Goal: Transaction & Acquisition: Purchase product/service

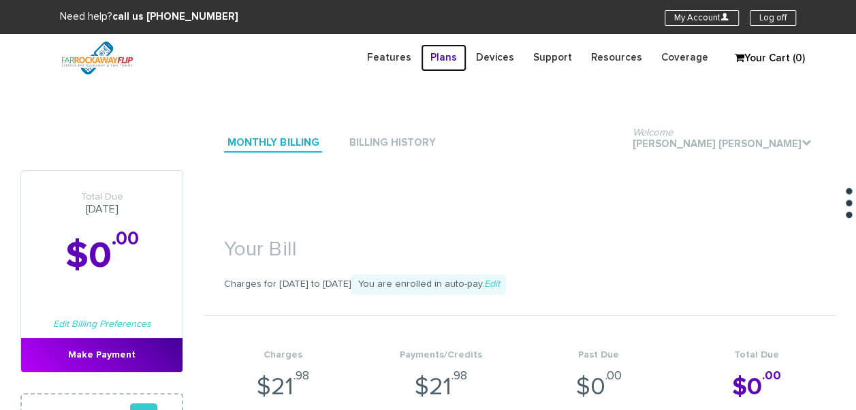
click at [467, 58] on link "Plans" at bounding box center [444, 57] width 46 height 27
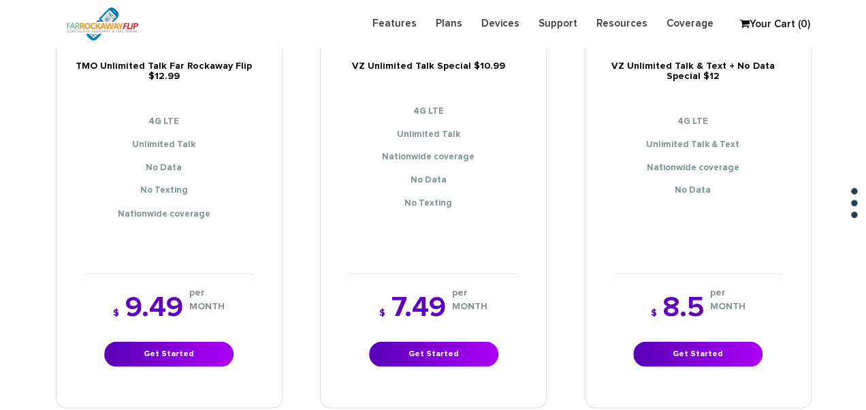
scroll to position [1158, 0]
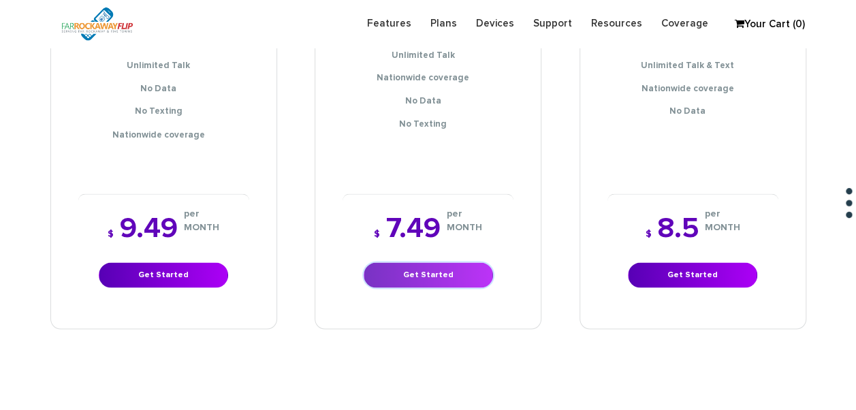
click at [464, 262] on link "Get Started" at bounding box center [428, 274] width 129 height 25
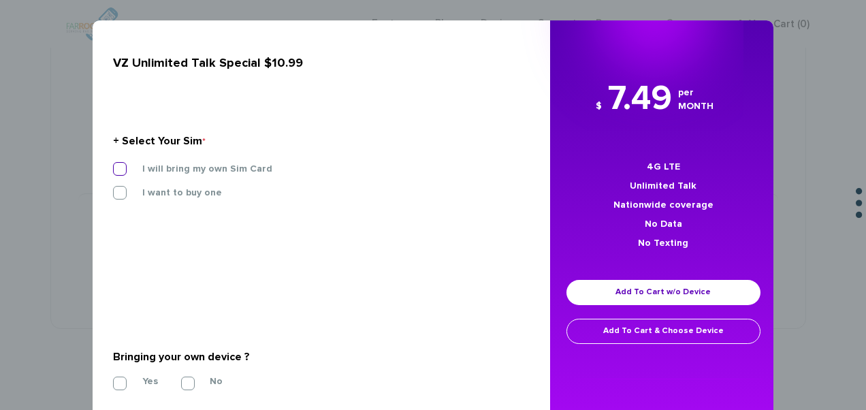
click at [225, 169] on label "I will bring my own Sim Card" at bounding box center [197, 169] width 151 height 12
click at [113, 165] on input "I will bring my own Sim Card" at bounding box center [113, 165] width 0 height 0
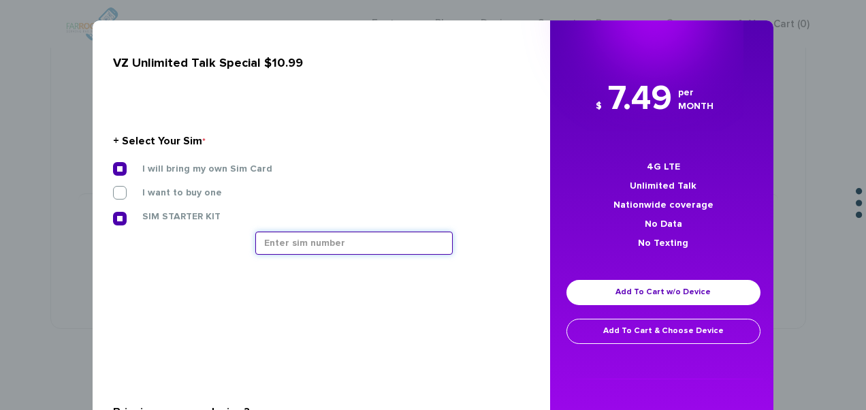
click at [300, 239] on input "text" at bounding box center [354, 243] width 198 height 23
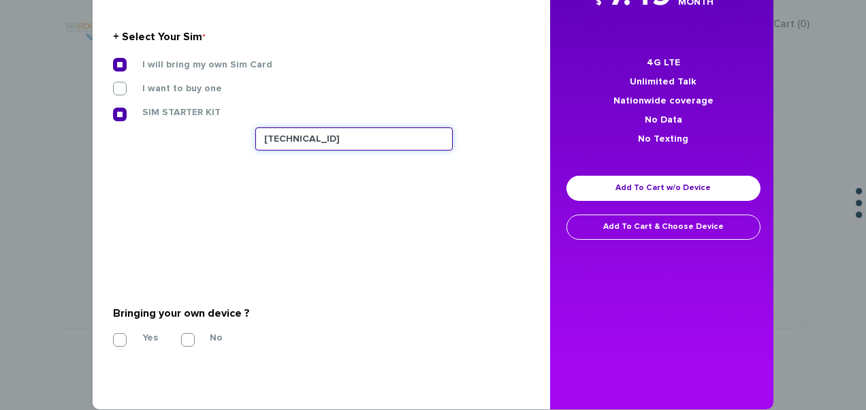
scroll to position [123, 0]
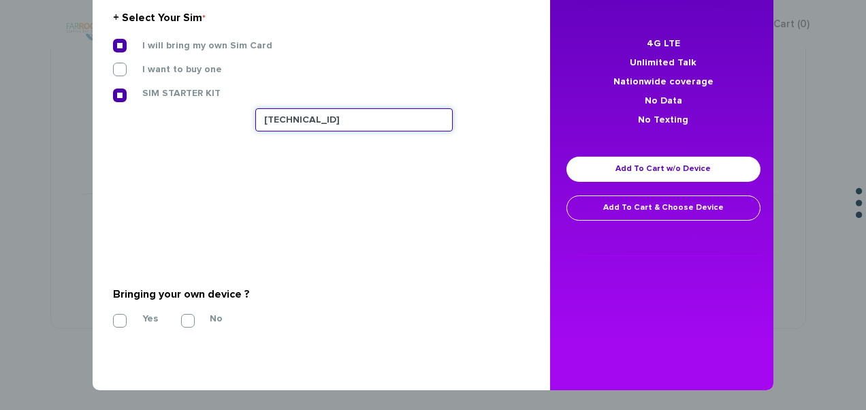
type input "89148000011677014274"
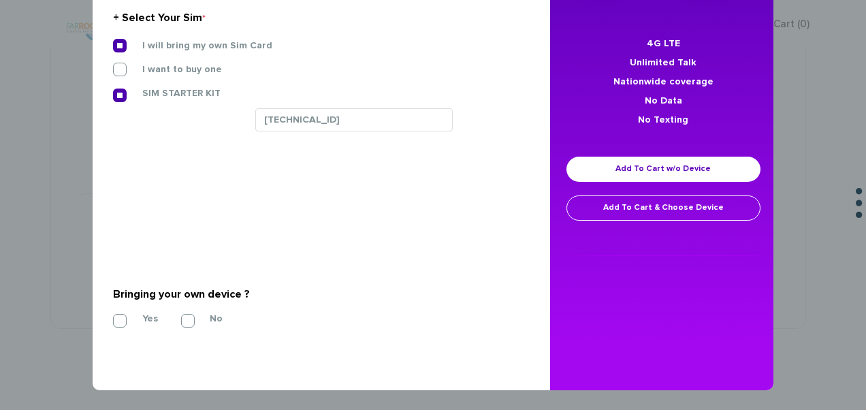
click at [113, 312] on div "Yes No" at bounding box center [316, 319] width 407 height 14
click at [123, 316] on label "Yes" at bounding box center [140, 319] width 36 height 12
click at [113, 317] on input "Yes" at bounding box center [113, 317] width 0 height 0
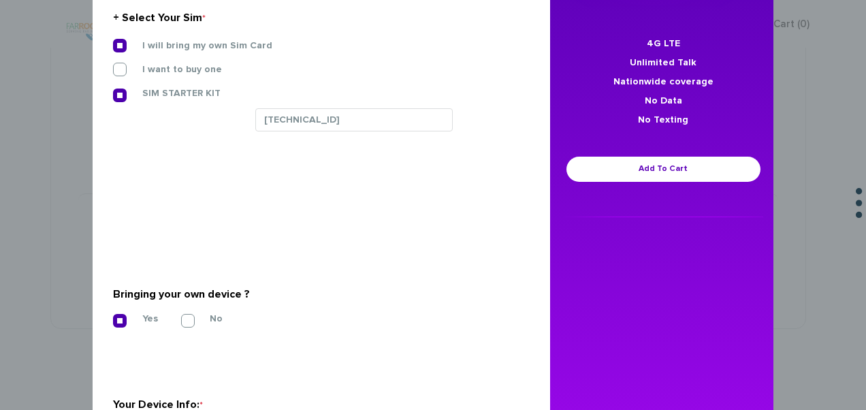
scroll to position [319, 0]
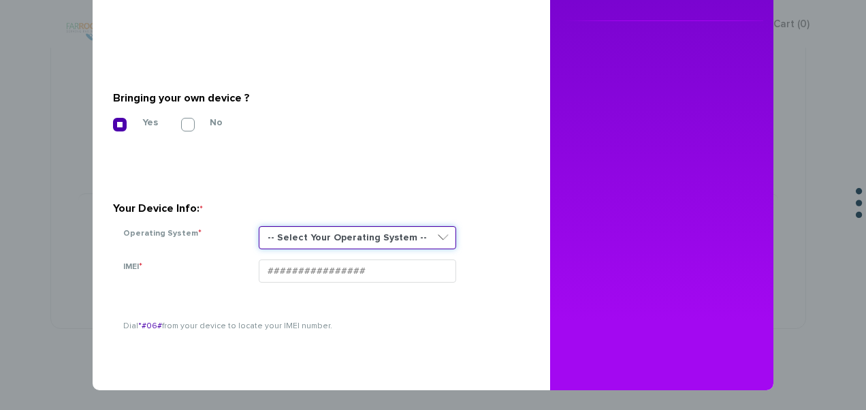
click at [307, 227] on select "-- Select Your Operating System -- ANDROID BLACKBERRY IOS NONE (BASIC PHONE) WI…" at bounding box center [358, 237] width 198 height 23
select select "NONE (BASIC PHONE)"
click at [259, 226] on select "-- Select Your Operating System -- ANDROID BLACKBERRY IOS NONE (BASIC PHONE) WI…" at bounding box center [358, 237] width 198 height 23
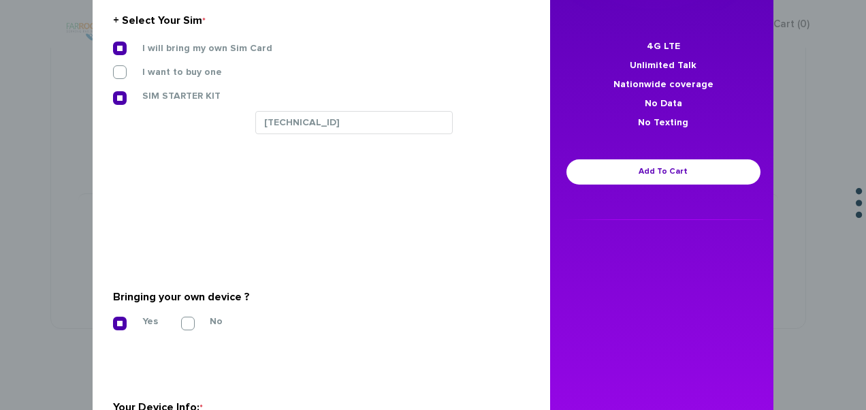
scroll to position [115, 0]
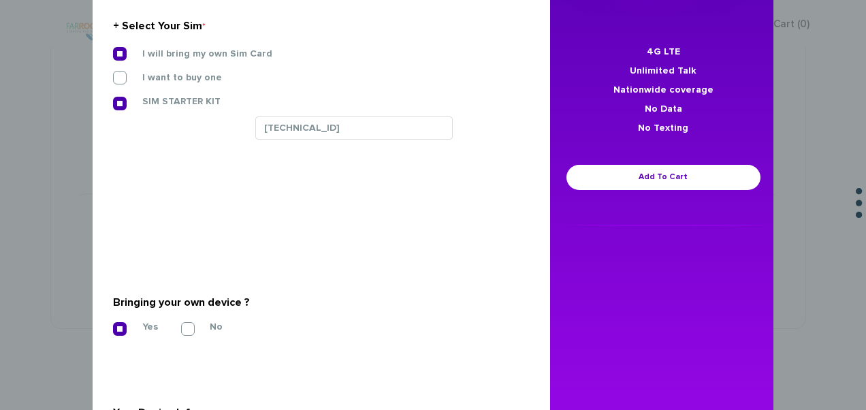
type input "016144008887166"
click at [605, 162] on div "$ 7.49 per MONTH 4G LTE Unlimited Talk Nationwide coverage No Data No Texting A…" at bounding box center [663, 93] width 227 height 266
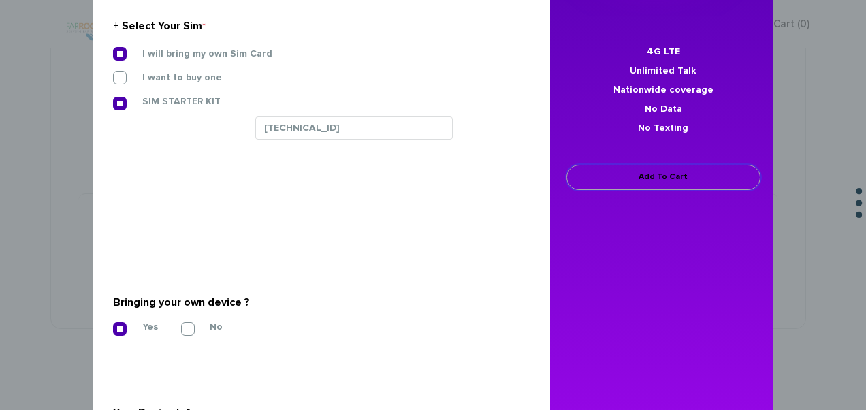
click at [607, 169] on link "Add To Cart" at bounding box center [664, 177] width 194 height 25
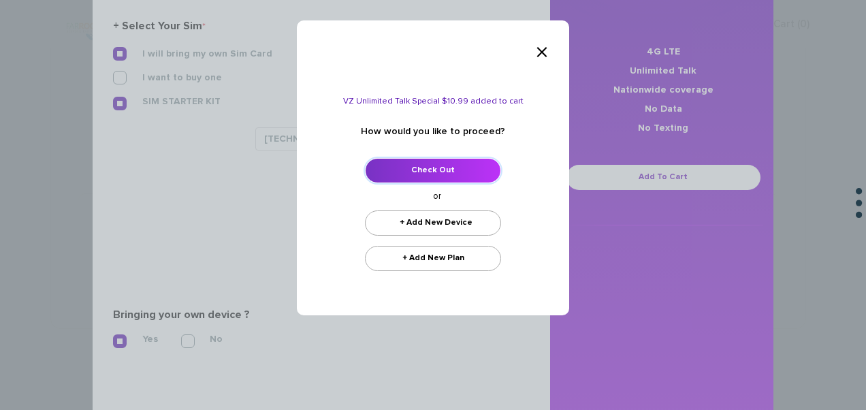
click at [455, 166] on link "Check Out" at bounding box center [433, 170] width 136 height 25
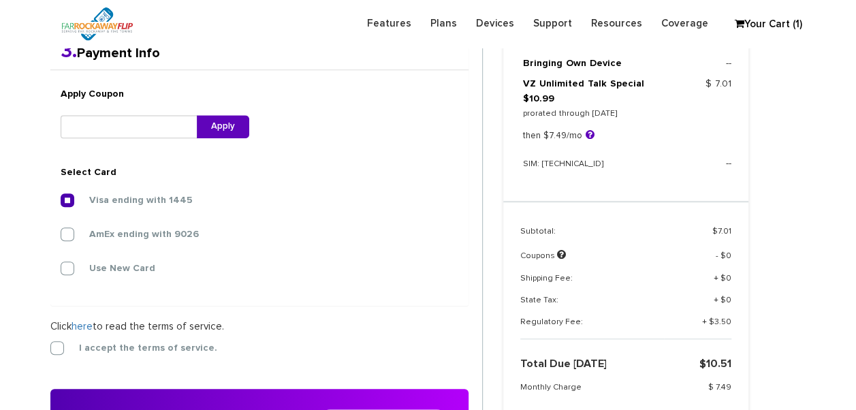
scroll to position [489, 0]
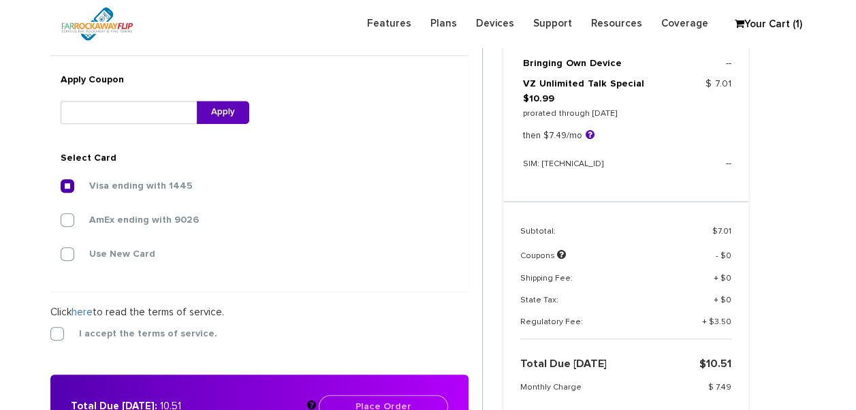
click at [84, 323] on form "2. Billing Info Billing Information Use my shipping address for my billing addr…" at bounding box center [266, 203] width 433 height 469
click at [84, 329] on label "I accept the terms of service." at bounding box center [138, 334] width 159 height 12
click at [50, 330] on input "I accept the terms of service." at bounding box center [50, 330] width 0 height 0
click at [83, 221] on label "AmEx ending with 9026" at bounding box center [134, 220] width 130 height 12
click at [61, 216] on input "AmEx ending with 9026" at bounding box center [61, 216] width 0 height 0
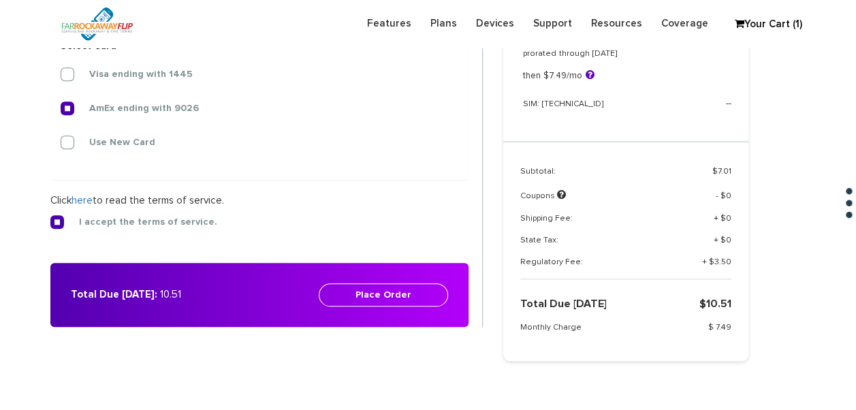
scroll to position [693, 0]
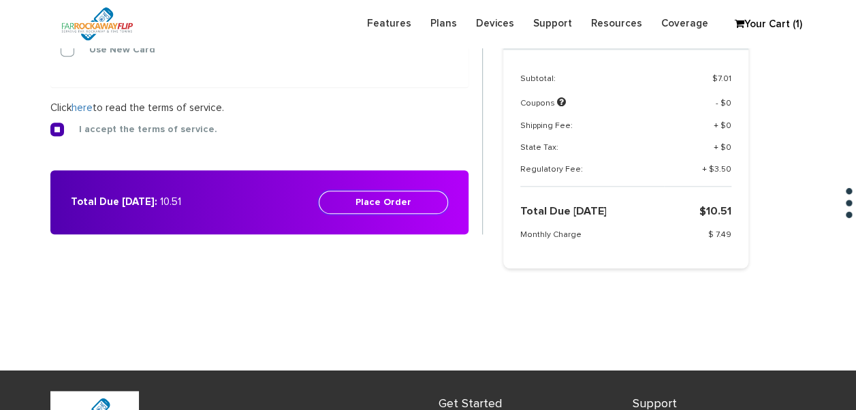
click at [407, 195] on button "Place Order" at bounding box center [383, 202] width 129 height 23
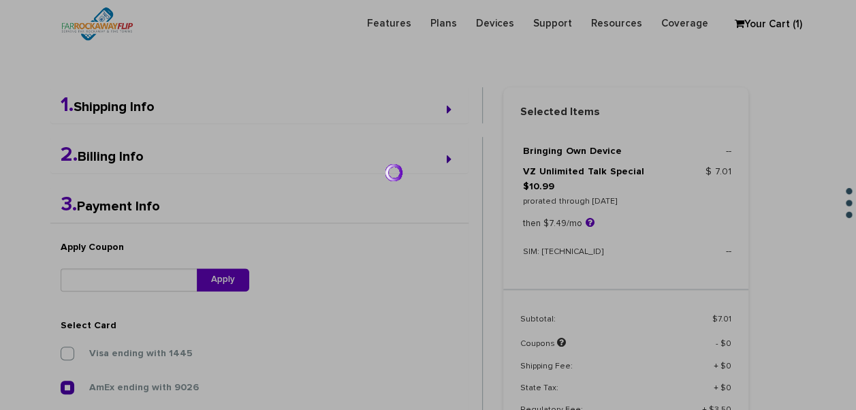
scroll to position [217, 0]
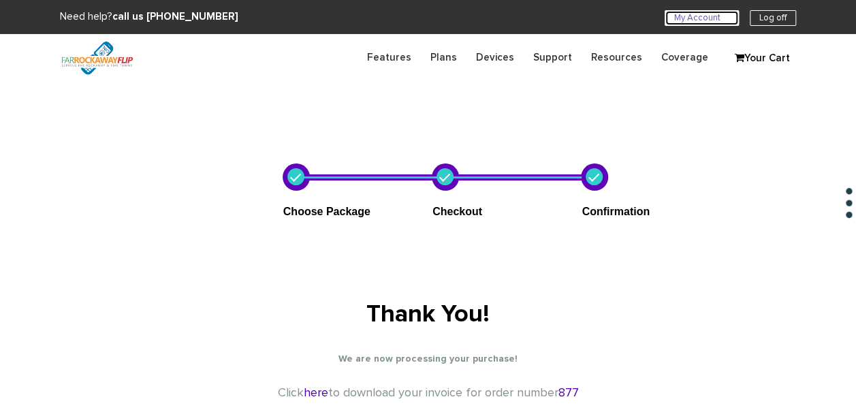
click at [690, 24] on link "My Account U" at bounding box center [702, 18] width 74 height 16
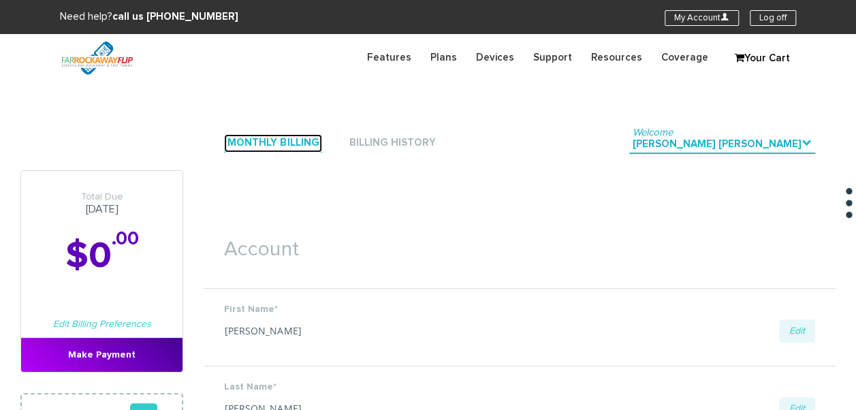
click at [245, 135] on link "Monthly Billing" at bounding box center [273, 143] width 98 height 18
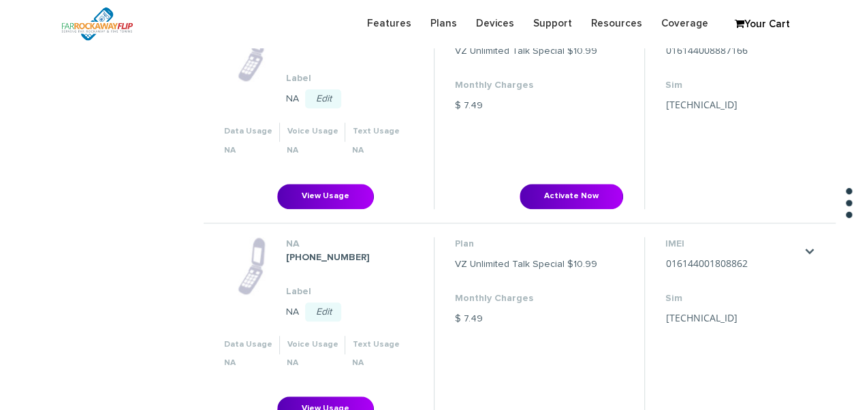
scroll to position [477, 0]
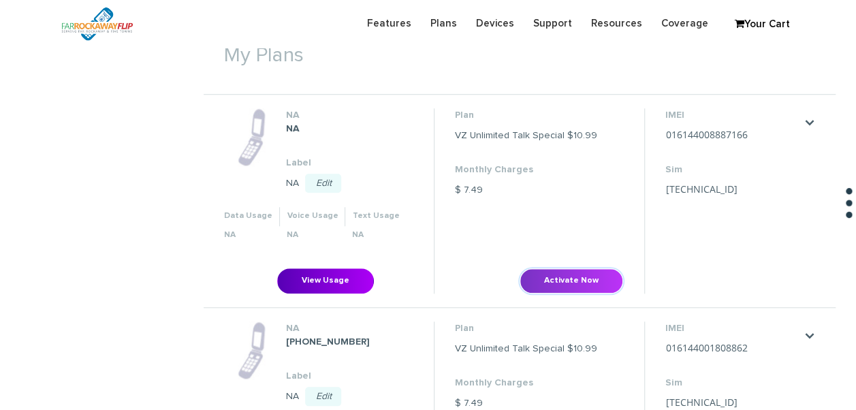
click at [591, 270] on button "Activate Now" at bounding box center [572, 280] width 104 height 25
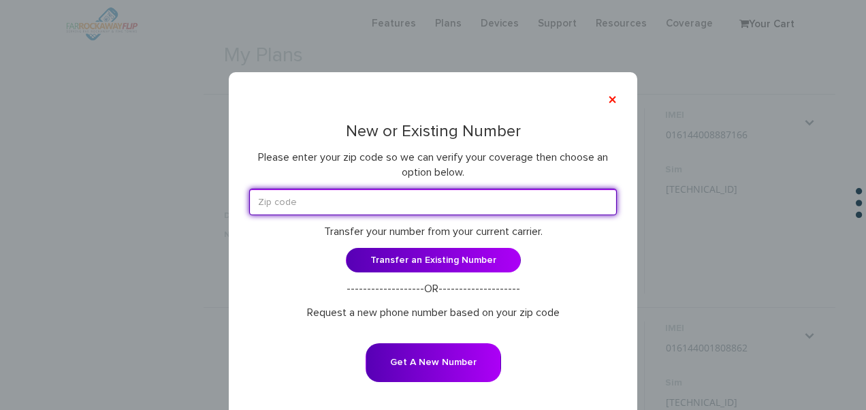
click at [453, 193] on input "text" at bounding box center [433, 202] width 368 height 27
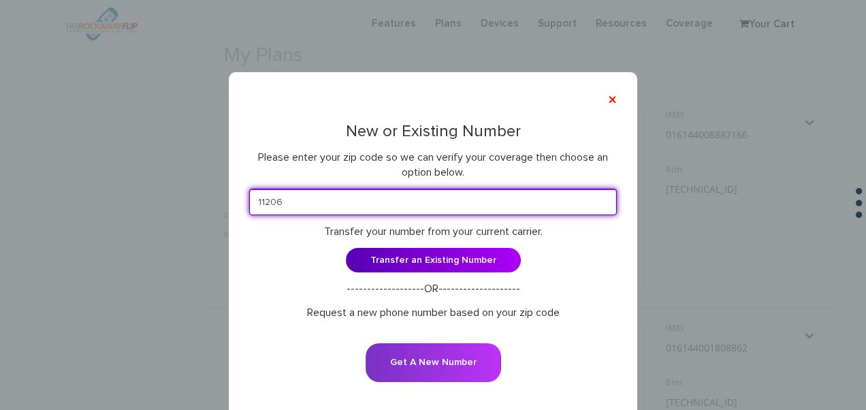
type input "11206"
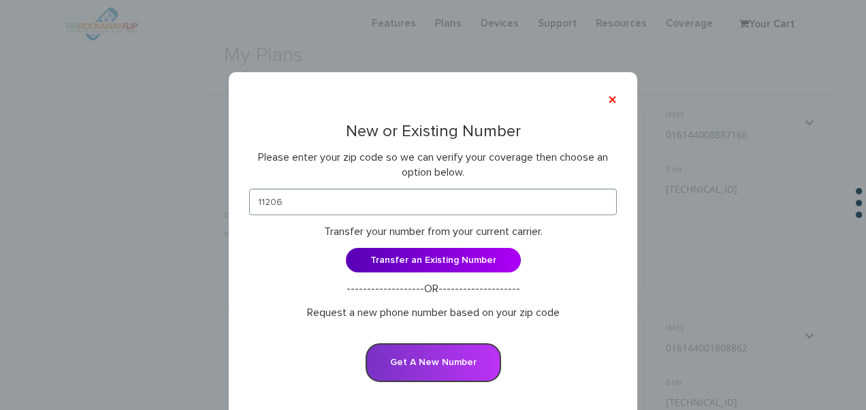
click at [439, 359] on button "Get A New Number" at bounding box center [434, 362] width 136 height 39
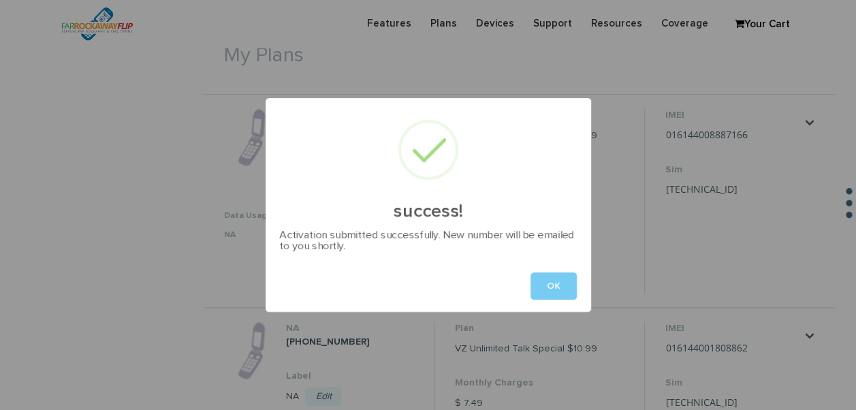
click at [543, 279] on button "OK" at bounding box center [554, 285] width 46 height 27
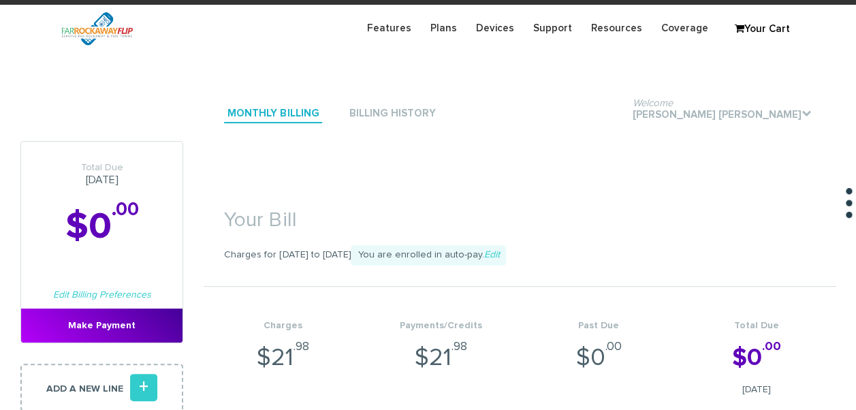
scroll to position [0, 0]
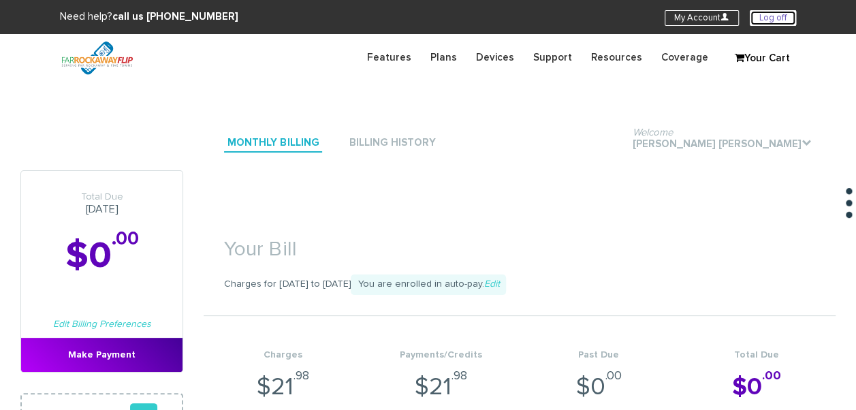
click at [770, 11] on link "Log off" at bounding box center [773, 18] width 46 height 16
